Goal: Ask a question

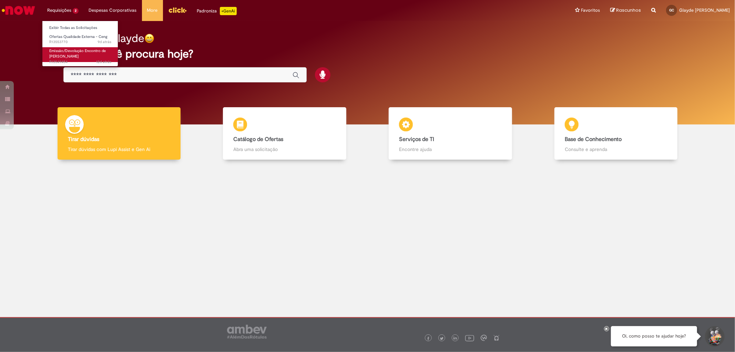
click at [65, 51] on span "Emissão/Devolução Encontro de [PERSON_NAME]" at bounding box center [77, 53] width 57 height 11
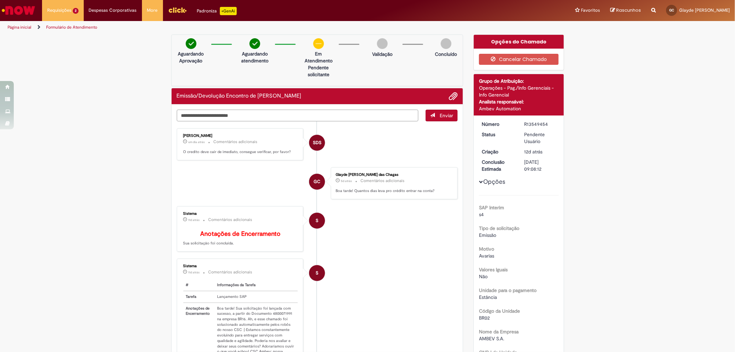
click at [286, 116] on textarea "Digite sua mensagem aqui..." at bounding box center [298, 116] width 242 height 12
type textarea "**********"
click at [446, 116] on span "Enviar" at bounding box center [446, 115] width 13 height 6
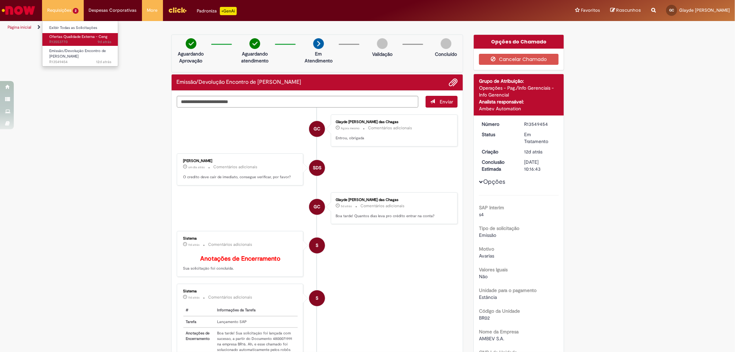
click at [69, 37] on span "Ofertas Qualidade Externa - Ceng" at bounding box center [78, 36] width 58 height 5
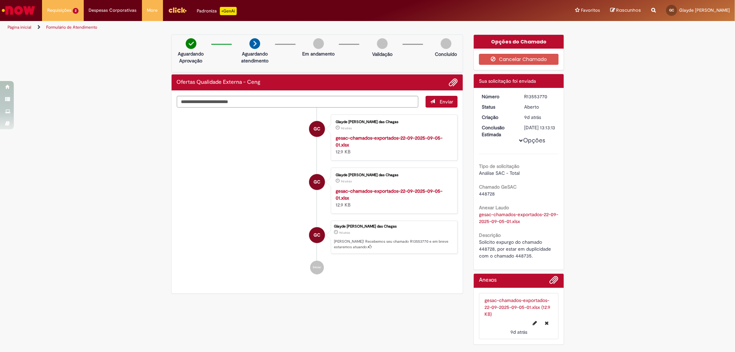
click at [27, 11] on img "Ir para a Homepage" at bounding box center [18, 10] width 35 height 14
